Goal: Manage account settings

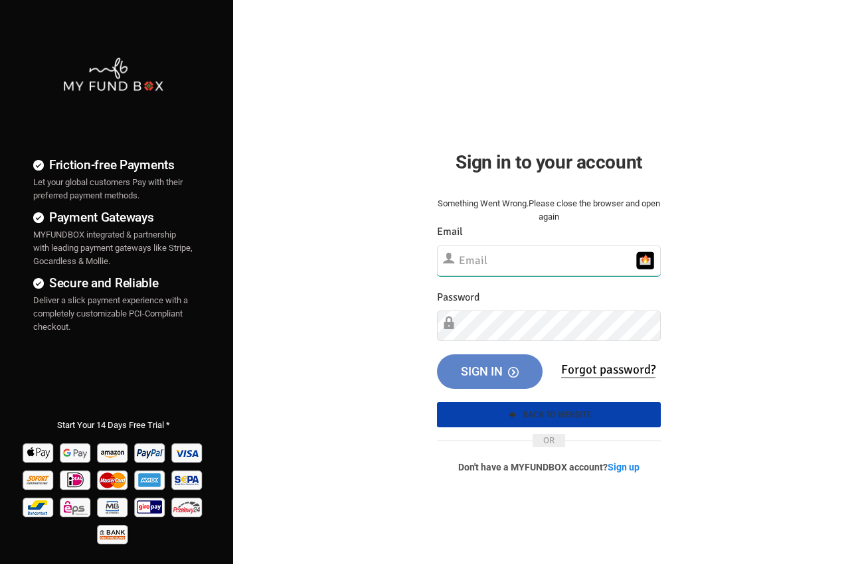
click at [513, 261] on input "text" at bounding box center [548, 261] width 223 height 31
type input "[EMAIL_ADDRESS][DOMAIN_NAME]"
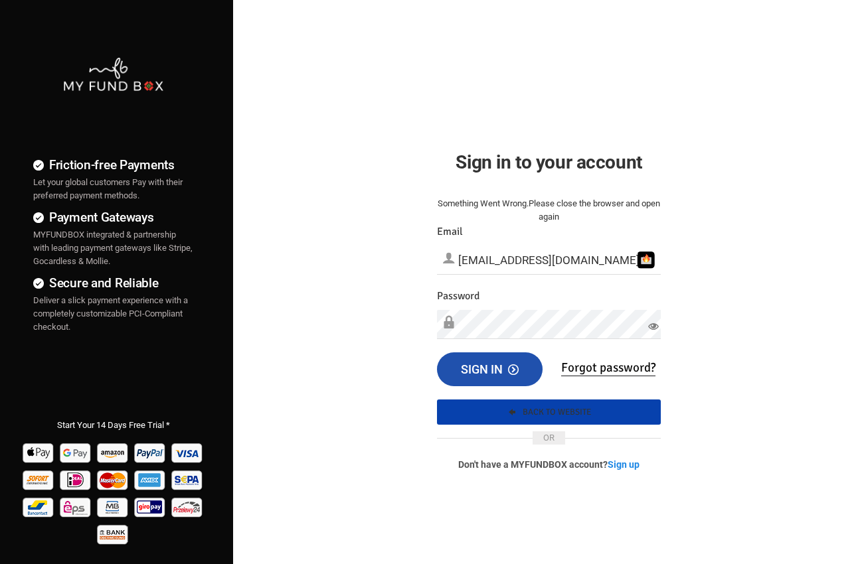
click at [487, 364] on span "Sign in" at bounding box center [490, 369] width 58 height 14
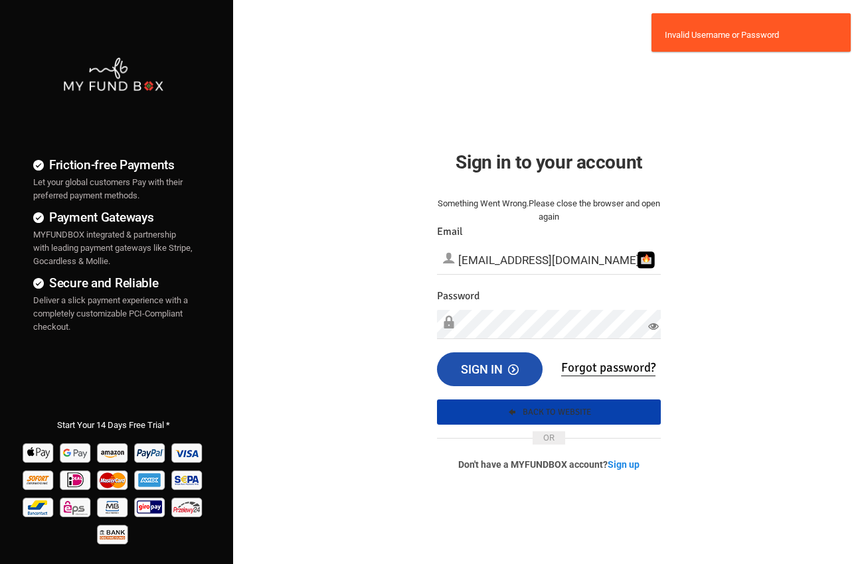
click at [487, 364] on span "Sign in" at bounding box center [490, 369] width 58 height 14
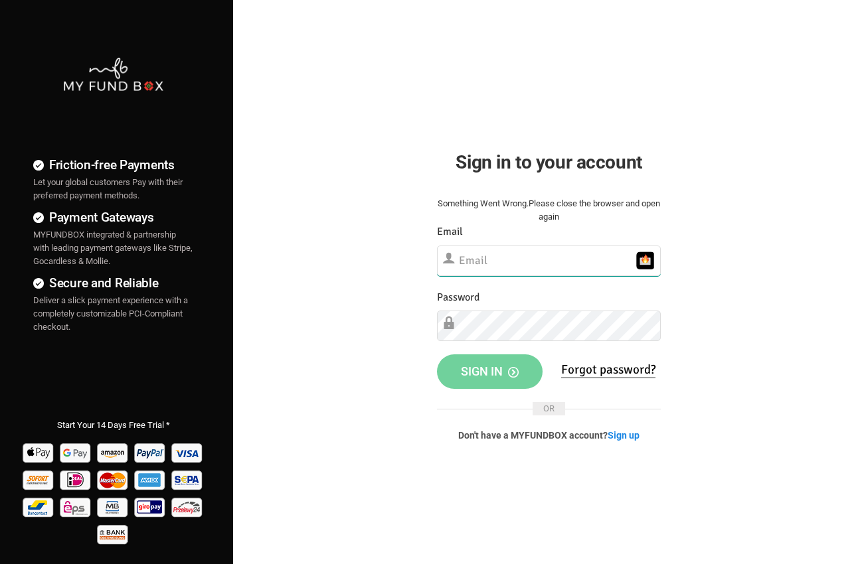
click at [503, 264] on input "text" at bounding box center [548, 261] width 223 height 31
type input "[EMAIL_ADDRESS][DOMAIN_NAME]"
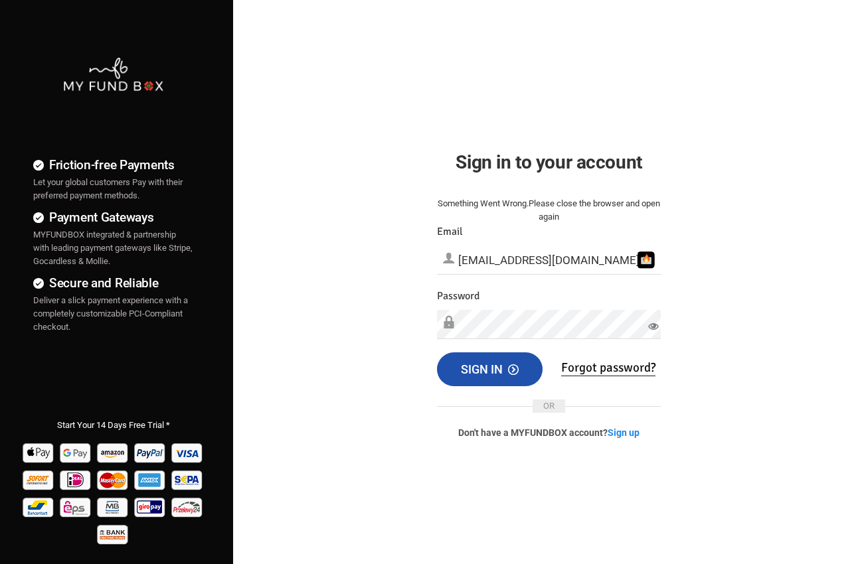
click at [499, 374] on span "Sign in" at bounding box center [490, 369] width 58 height 14
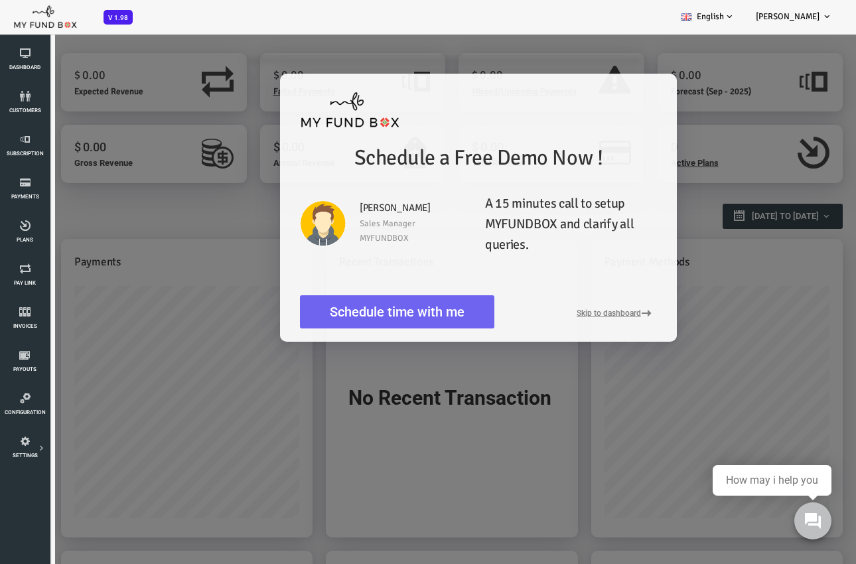
click at [401, 309] on link "Schedule time with me" at bounding box center [363, 312] width 195 height 34
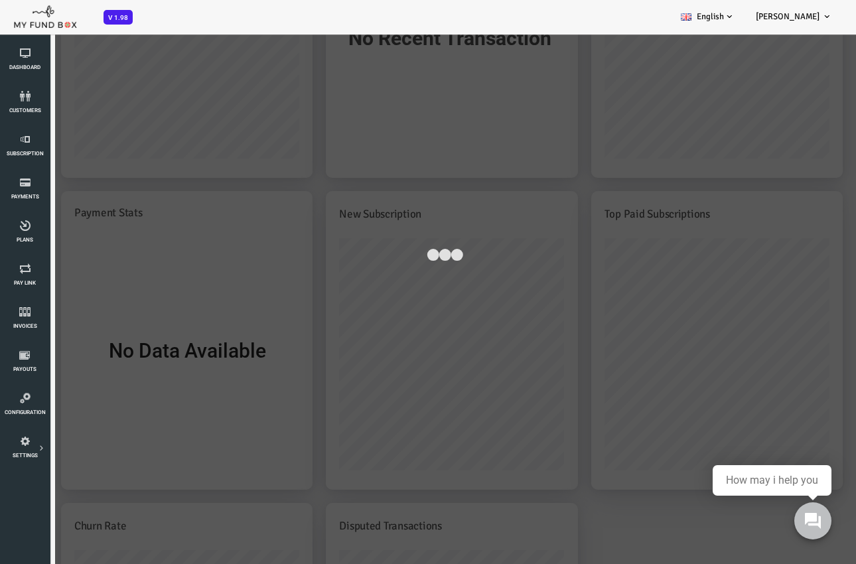
scroll to position [365, 0]
click at [781, 270] on div at bounding box center [411, 249] width 822 height 1162
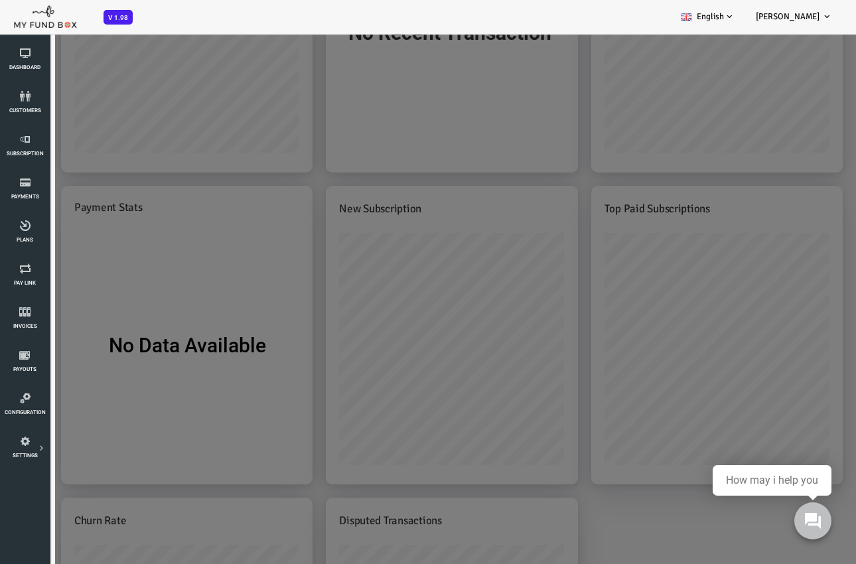
click at [779, 342] on div "Schedule a Free Demo Now ! Sameer Ahmed Sales Manager MYFUNDBOX A 15 minutes ca…" at bounding box center [411, 249] width 822 height 1162
click at [821, 521] on use at bounding box center [813, 520] width 17 height 17
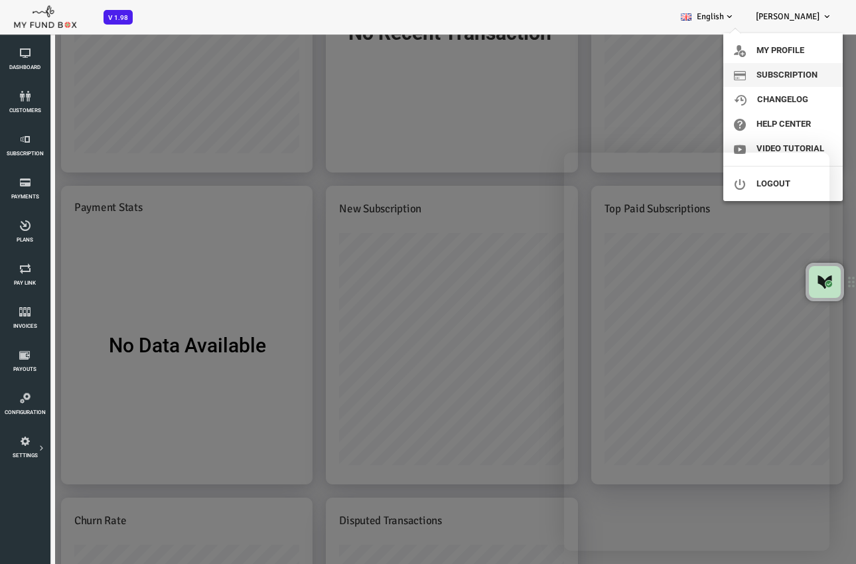
click at [795, 72] on link "Subscription" at bounding box center [783, 75] width 119 height 24
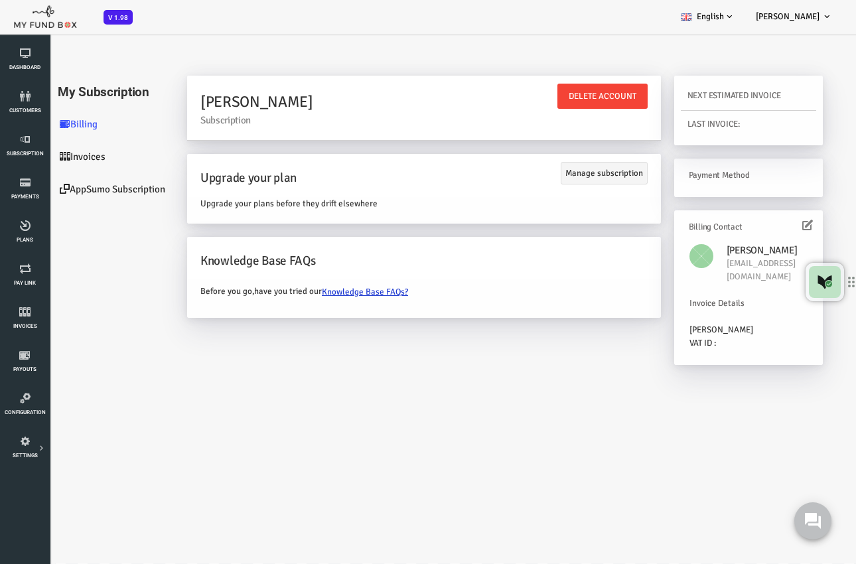
scroll to position [0, 0]
click at [109, 189] on link "AppSumo Subscription" at bounding box center [79, 190] width 133 height 33
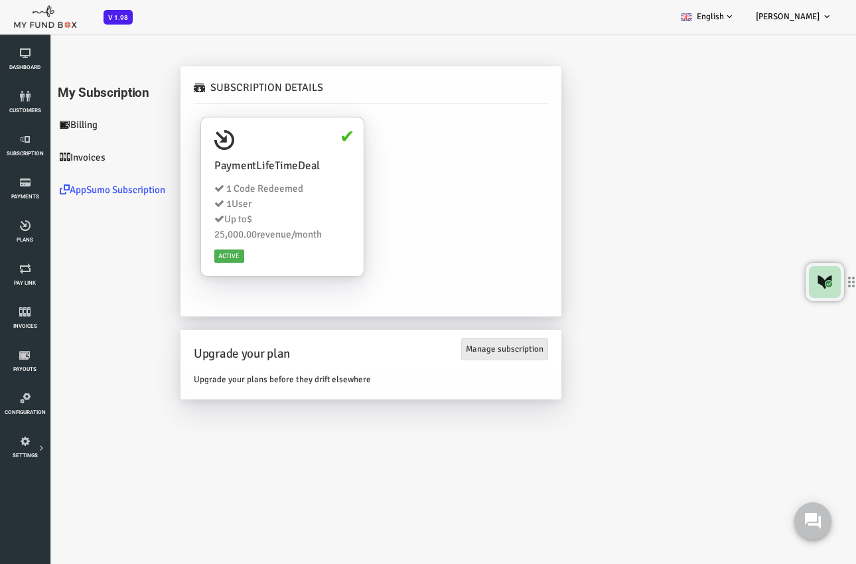
click at [476, 349] on link "Manage subscription" at bounding box center [470, 349] width 87 height 23
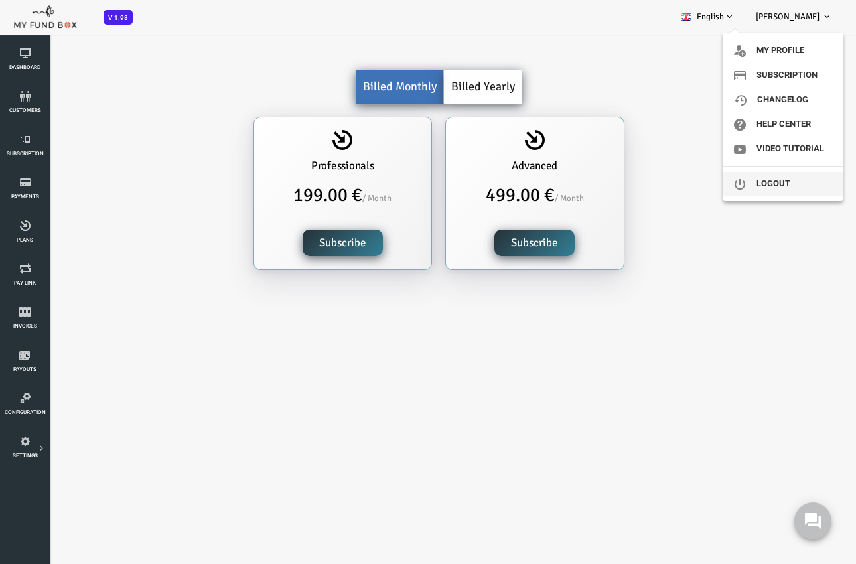
click at [783, 184] on link "Logout" at bounding box center [783, 184] width 119 height 24
